Goal: Information Seeking & Learning: Learn about a topic

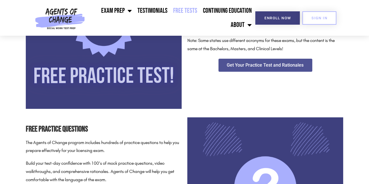
scroll to position [142, 0]
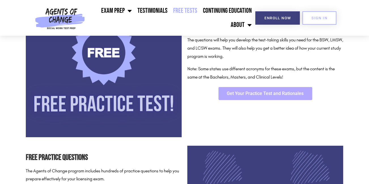
click at [259, 96] on span "Get Your Practice Test and Rationales" at bounding box center [265, 93] width 77 height 5
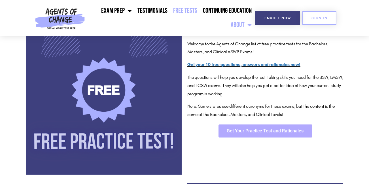
scroll to position [28, 0]
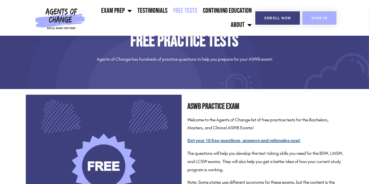
click at [321, 23] on link "SIGN IN" at bounding box center [319, 17] width 34 height 13
